Goal: Task Accomplishment & Management: Manage account settings

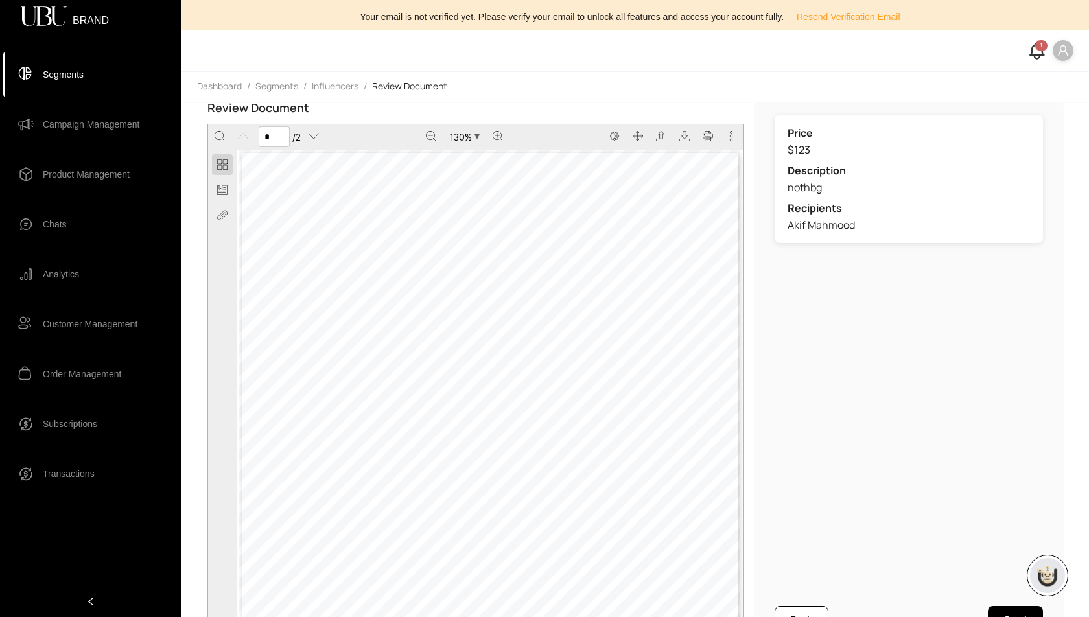
scroll to position [27, 0]
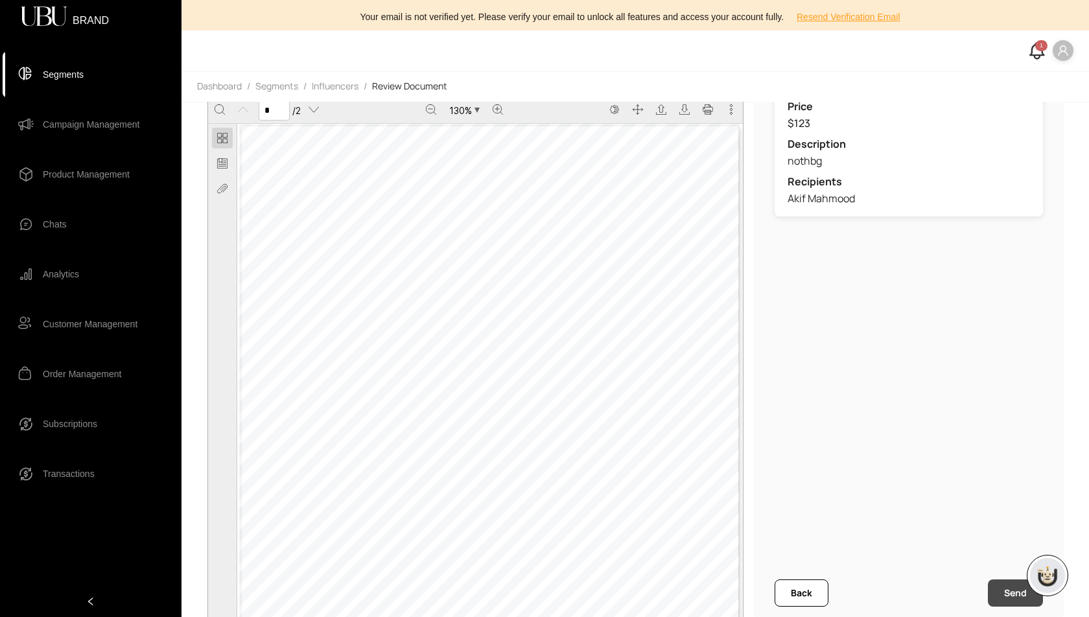
click at [1007, 592] on button "Send" at bounding box center [1015, 592] width 55 height 27
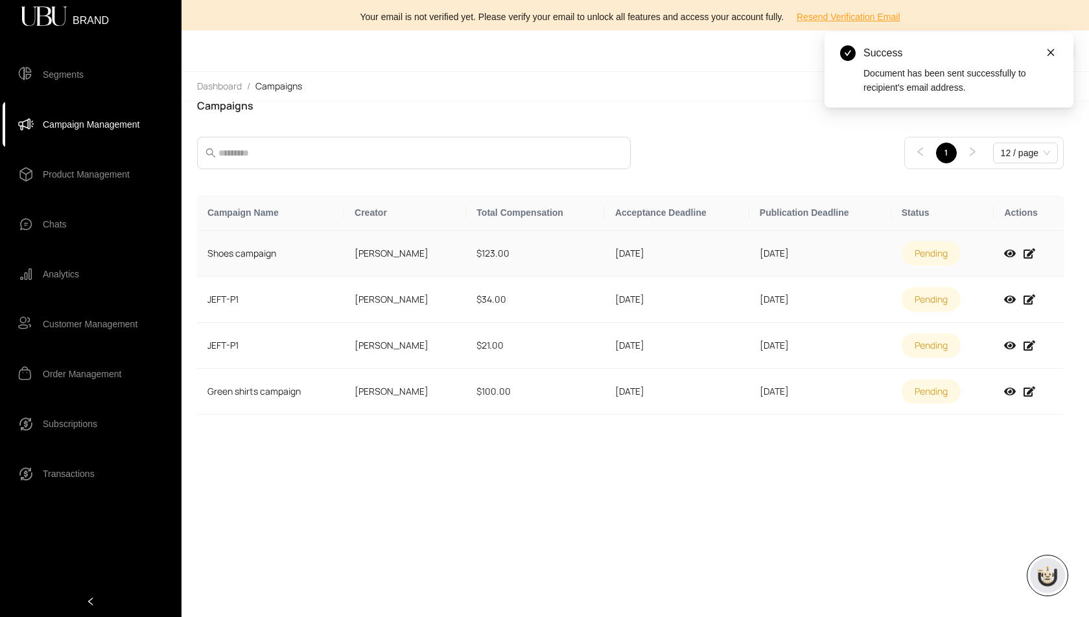
click at [722, 247] on td "[DATE]" at bounding box center [677, 254] width 145 height 46
